Goal: Entertainment & Leisure: Consume media (video, audio)

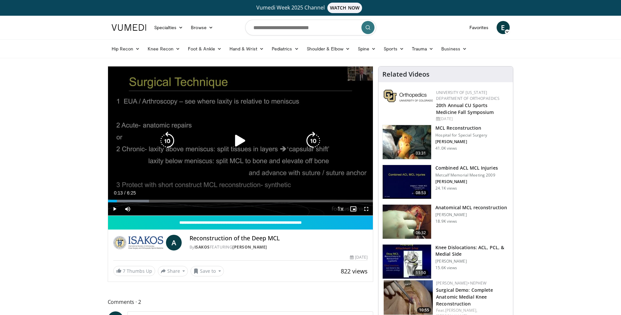
click at [180, 157] on div "10 seconds Tap to unmute" at bounding box center [240, 140] width 265 height 149
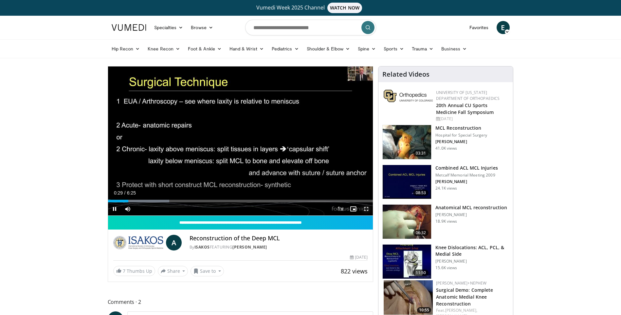
click at [368, 208] on span "Video Player" at bounding box center [366, 208] width 13 height 13
